Goal: Information Seeking & Learning: Check status

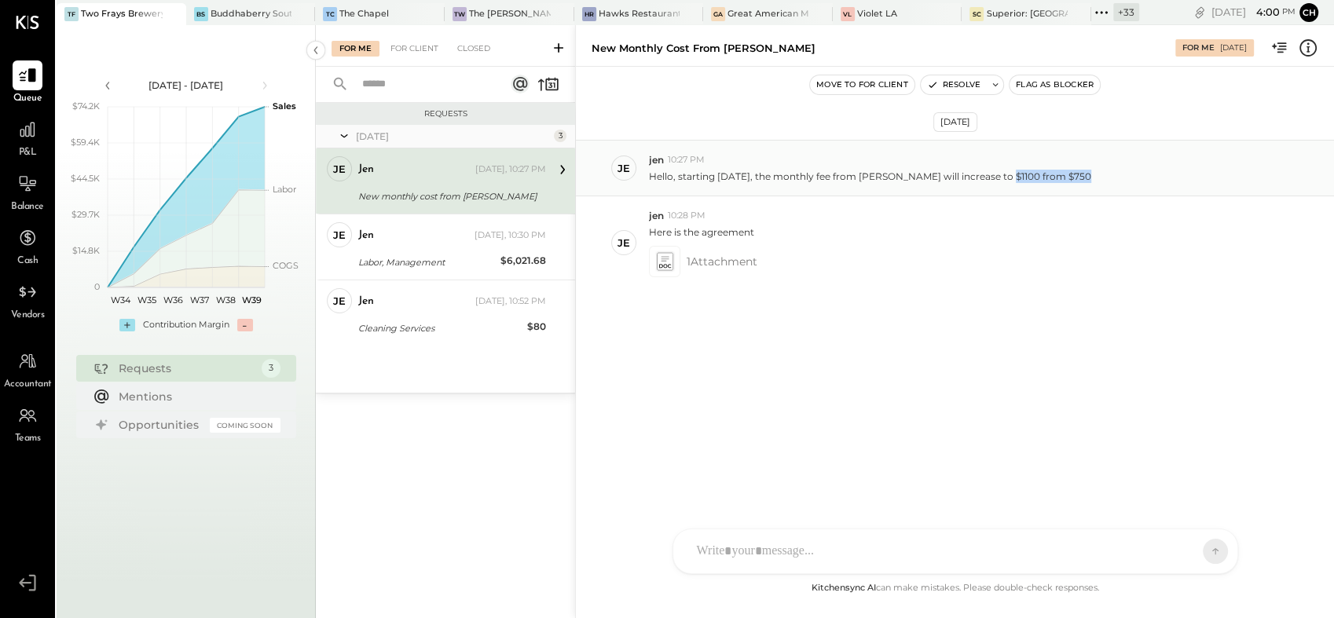
drag, startPoint x: 999, startPoint y: 175, endPoint x: 1069, endPoint y: 175, distance: 69.9
click at [1069, 175] on p "Hello, starting [DATE], the monthly fee from [PERSON_NAME] will increase to $11…" at bounding box center [870, 176] width 442 height 13
drag, startPoint x: 1069, startPoint y: 175, endPoint x: 1170, endPoint y: 175, distance: 101.3
click at [1170, 175] on div "Hello, starting [DATE], the monthly fee from [PERSON_NAME] will increase to $11…" at bounding box center [985, 175] width 672 height 16
click at [1042, 176] on p "Hello, starting [DATE], the monthly fee from [PERSON_NAME] will increase to $11…" at bounding box center [870, 176] width 442 height 13
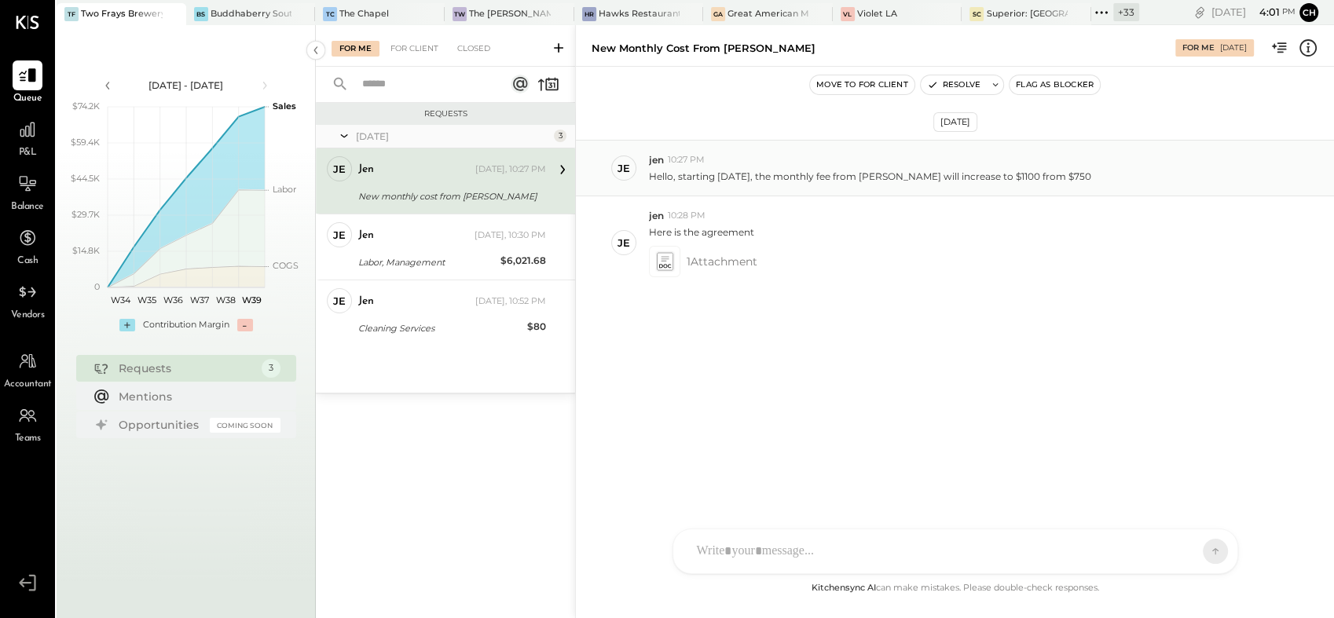
click at [1131, 176] on div "Hello, starting [DATE], the monthly fee from [PERSON_NAME] will increase to $11…" at bounding box center [985, 175] width 672 height 16
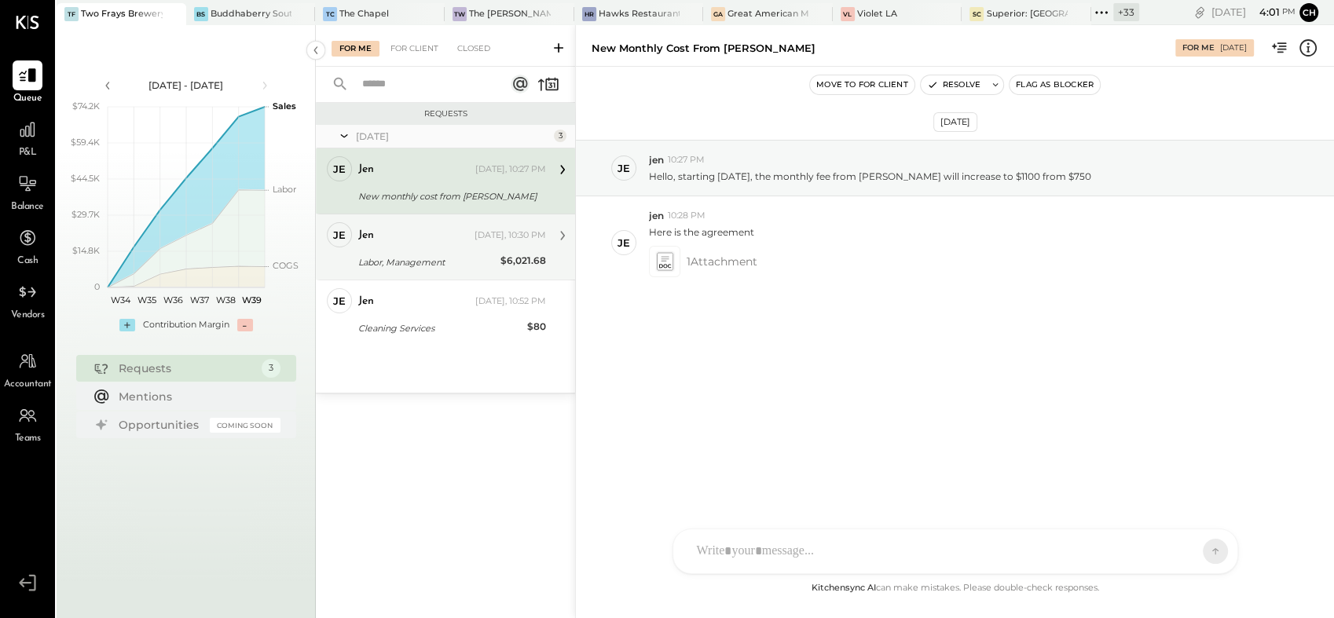
click at [419, 260] on div "Labor, Management" at bounding box center [426, 262] width 137 height 16
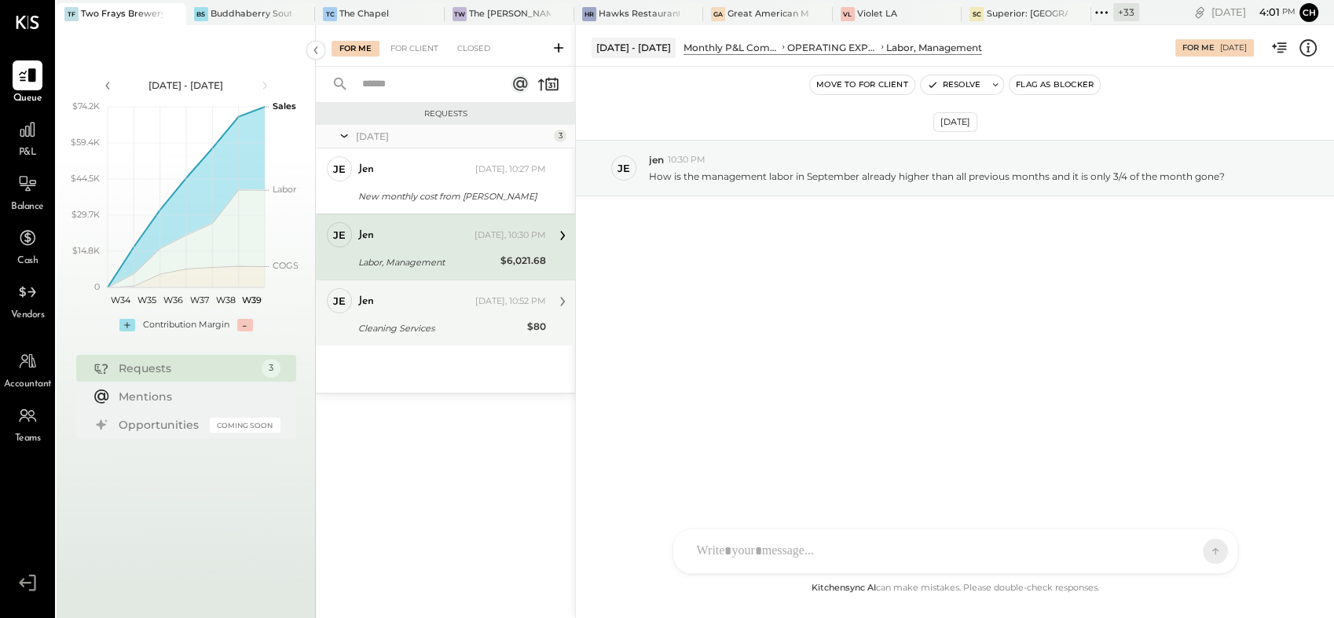
click at [403, 338] on div "je jen Owner [PERSON_NAME] [DATE], 10:52 PM Cleaning Services $80 I withdrrew $…" at bounding box center [445, 313] width 259 height 66
